Goal: Transaction & Acquisition: Purchase product/service

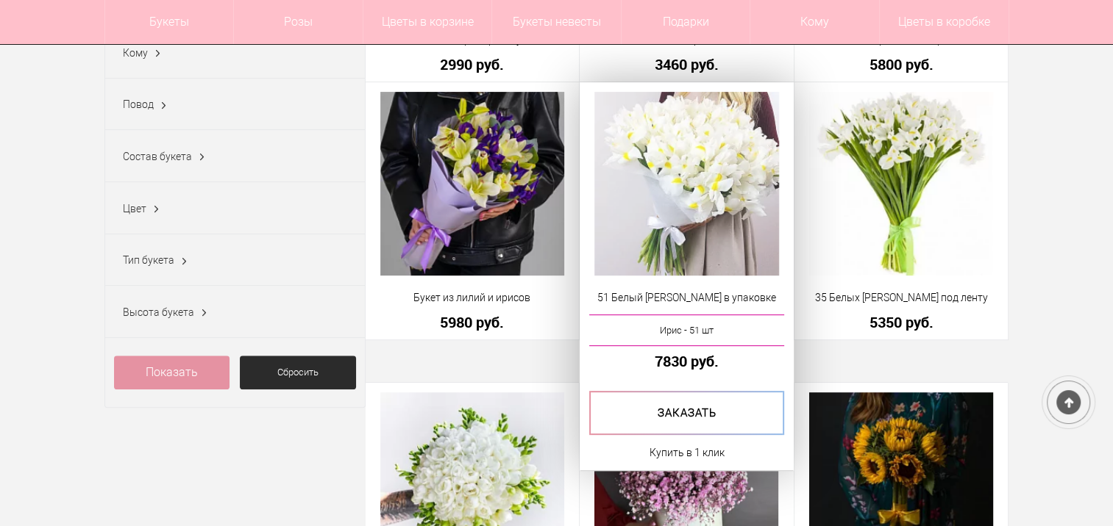
scroll to position [441, 0]
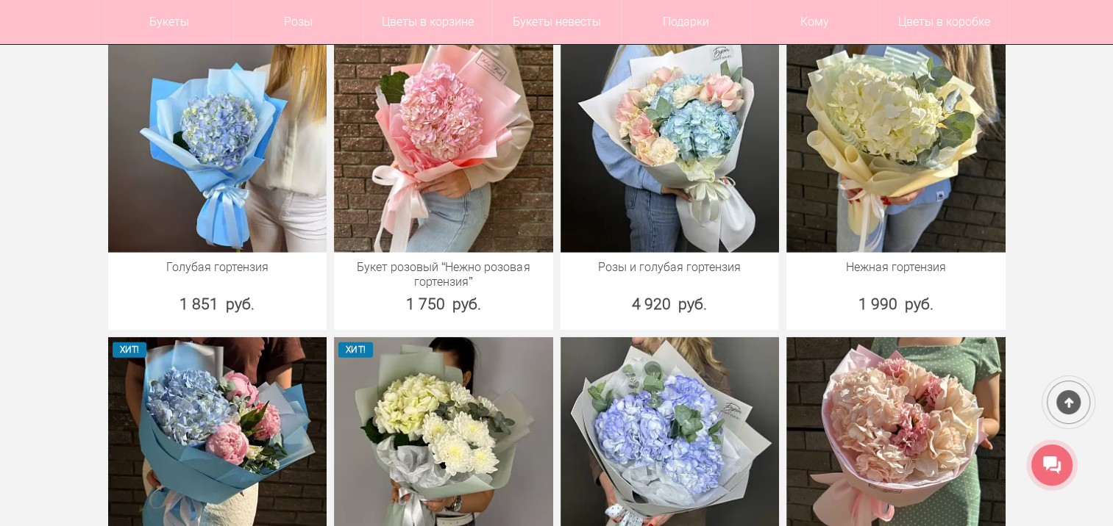
scroll to position [4265, 0]
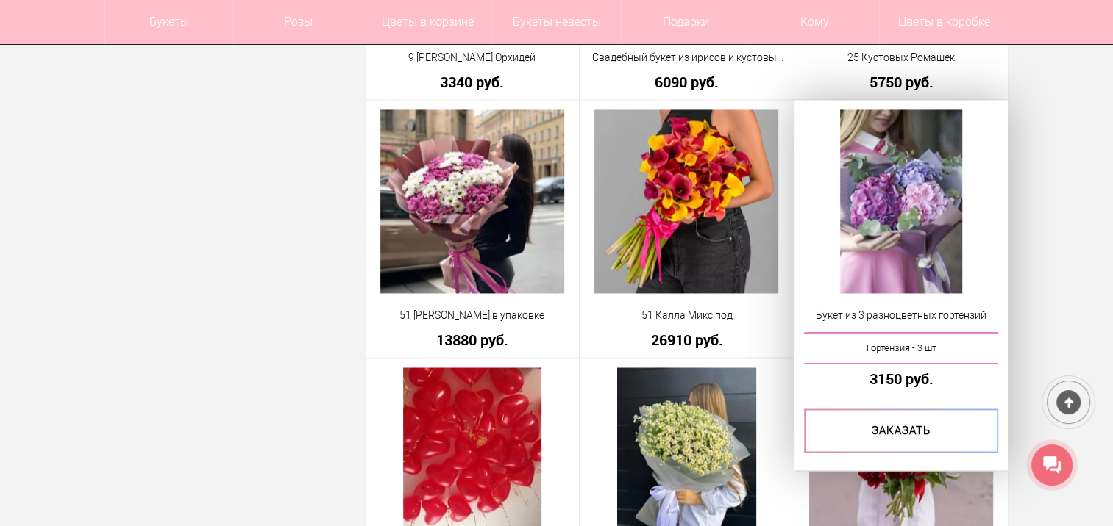
scroll to position [2280, 0]
